Goal: Download file/media

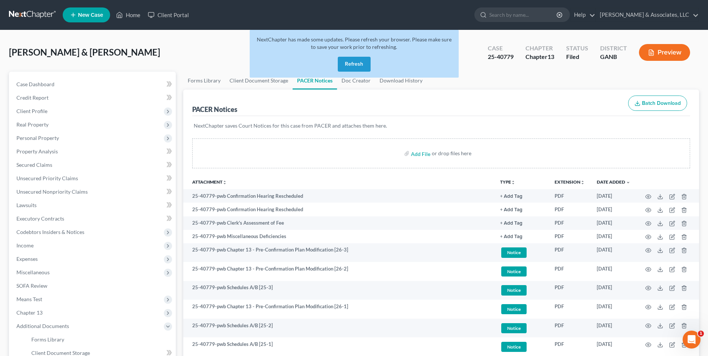
click at [354, 67] on button "Refresh" at bounding box center [354, 64] width 33 height 15
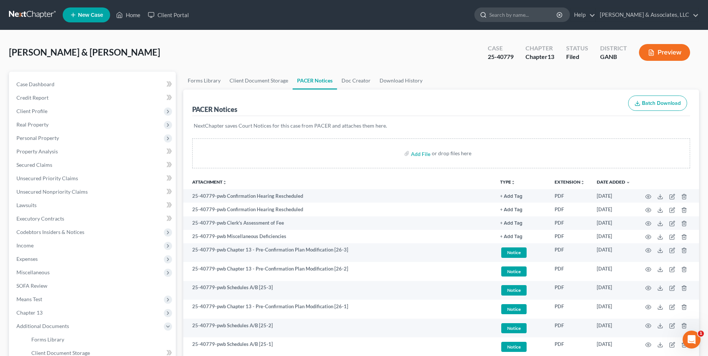
click at [537, 16] on input "search" at bounding box center [523, 15] width 68 height 14
type input "Conner"
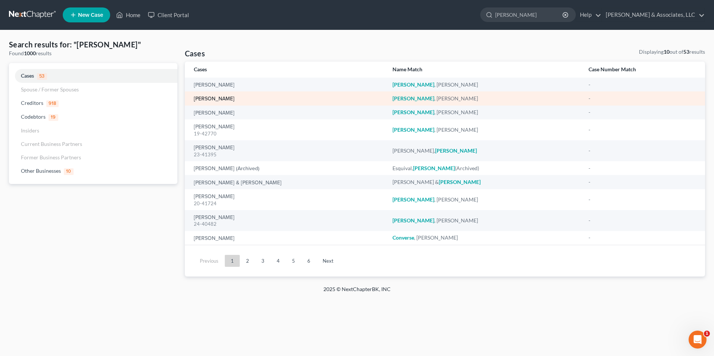
click at [225, 99] on link "Conner, Darrin" at bounding box center [214, 98] width 41 height 5
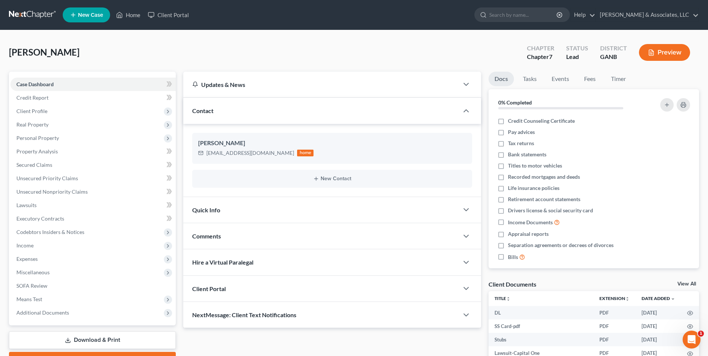
click at [684, 284] on link "View All" at bounding box center [687, 283] width 19 height 5
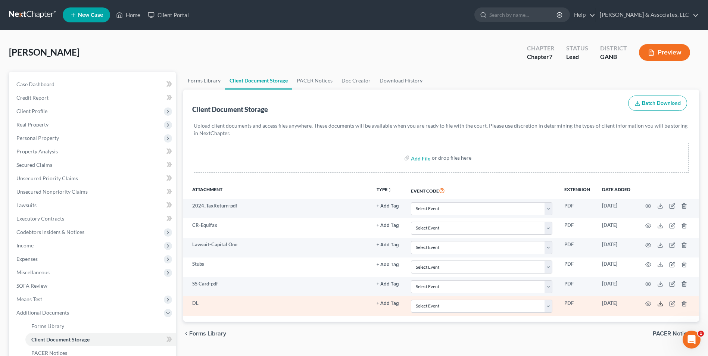
click at [659, 305] on icon at bounding box center [660, 304] width 6 height 6
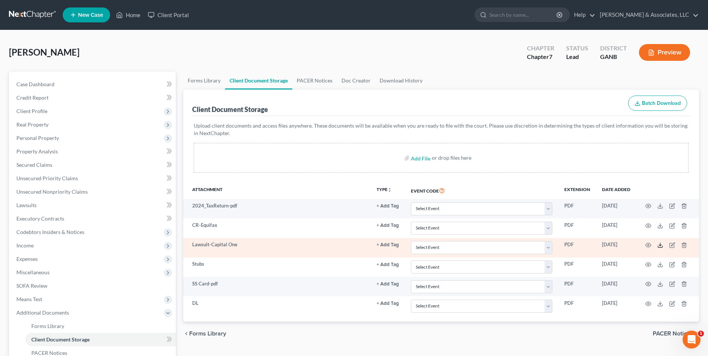
click at [662, 246] on icon at bounding box center [660, 245] width 6 height 6
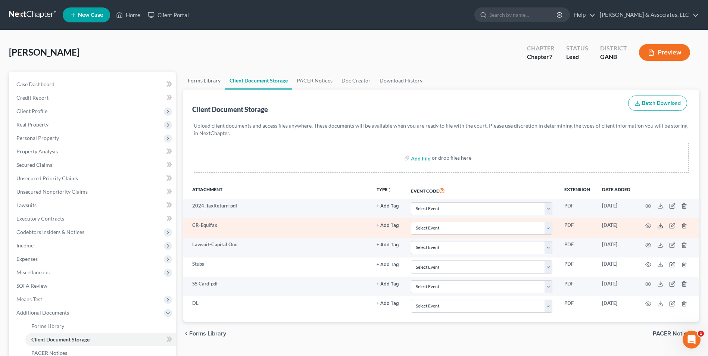
click at [659, 226] on icon at bounding box center [660, 226] width 6 height 6
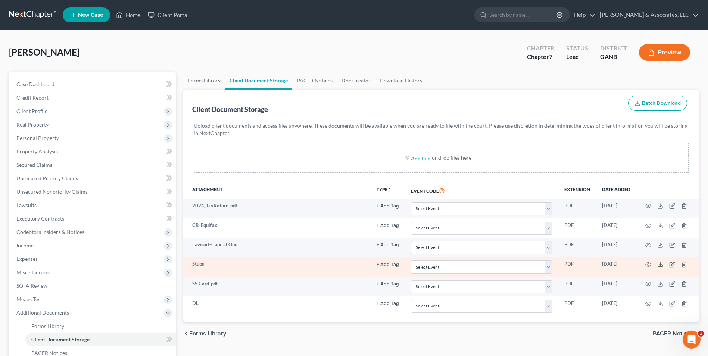
click at [660, 264] on icon at bounding box center [660, 265] width 6 height 6
